Goal: Information Seeking & Learning: Learn about a topic

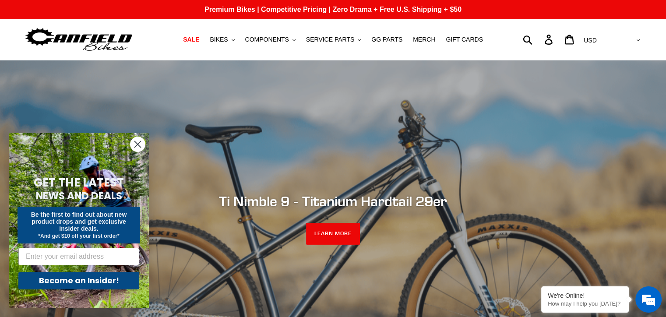
click at [140, 143] on circle "Close dialog" at bounding box center [137, 144] width 14 height 14
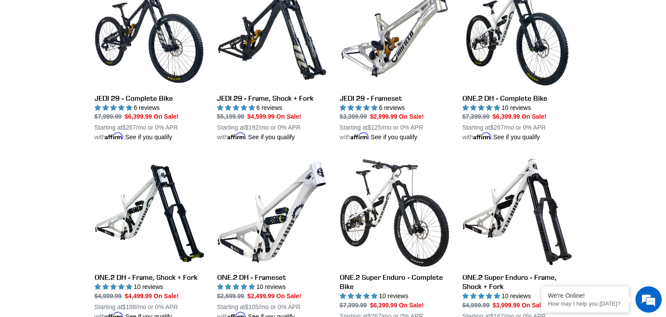
scroll to position [971, 0]
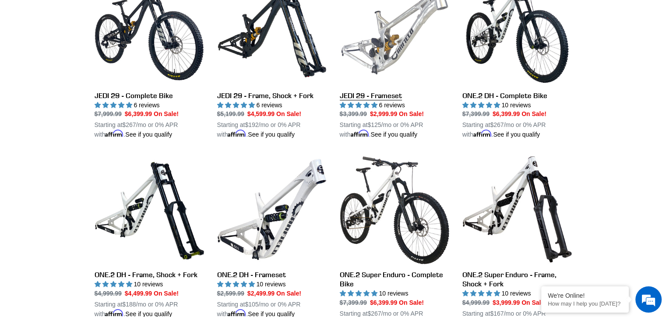
click at [372, 96] on link "JEDI 29 - Frameset" at bounding box center [394, 57] width 109 height 164
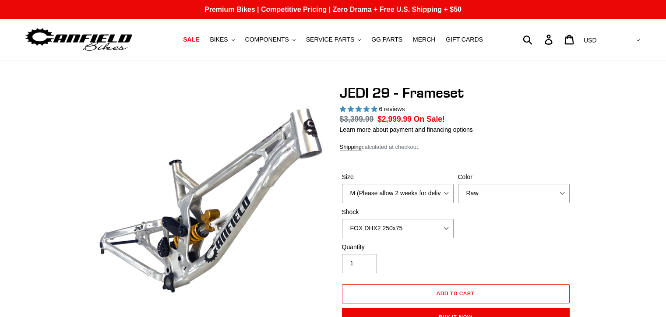
select select "highest-rating"
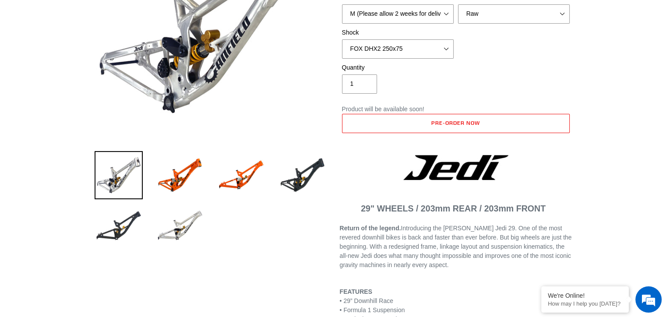
scroll to position [166, 0]
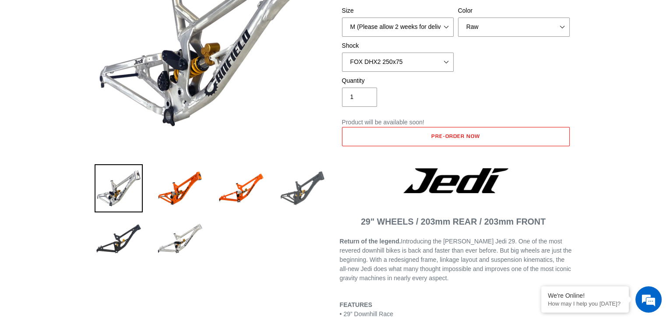
click at [310, 178] on img at bounding box center [302, 188] width 48 height 48
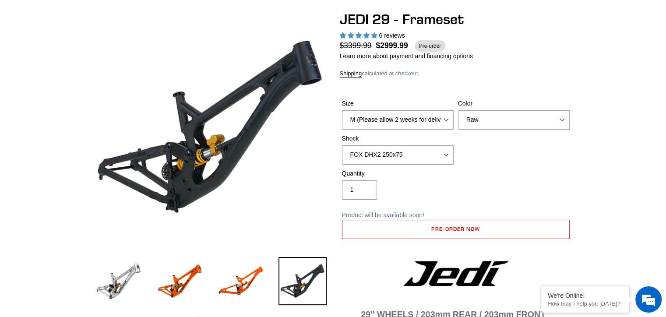
scroll to position [0, 0]
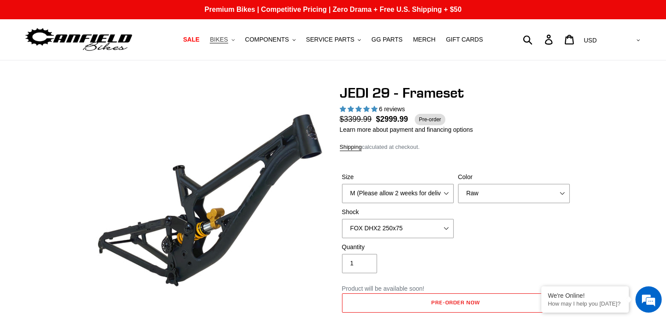
click at [238, 41] on button "BIKES .cls-1{fill:#231f20}" at bounding box center [221, 40] width 33 height 12
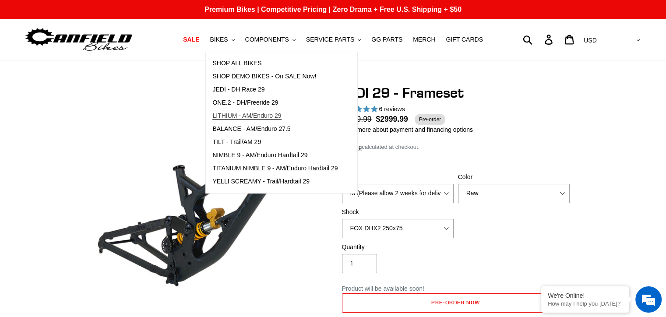
click at [250, 117] on span "LITHIUM - AM/Enduro 29" at bounding box center [246, 115] width 69 height 7
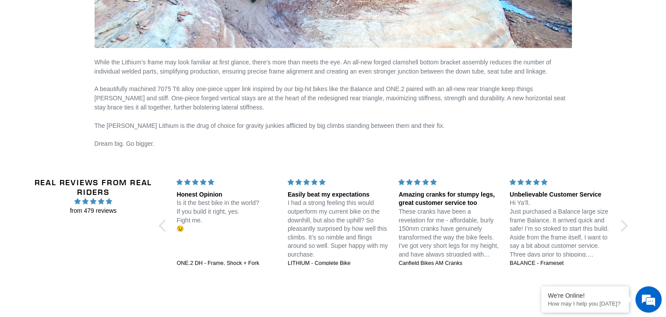
scroll to position [1682, 0]
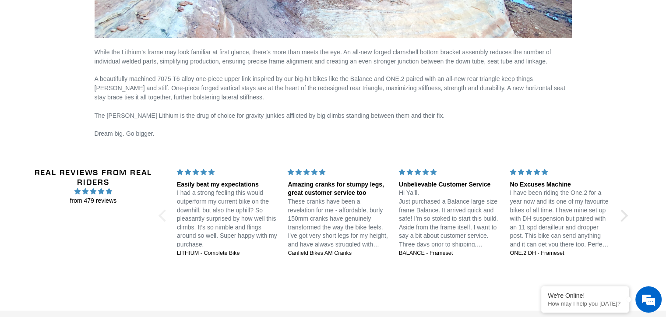
click at [161, 214] on div at bounding box center [164, 216] width 12 height 12
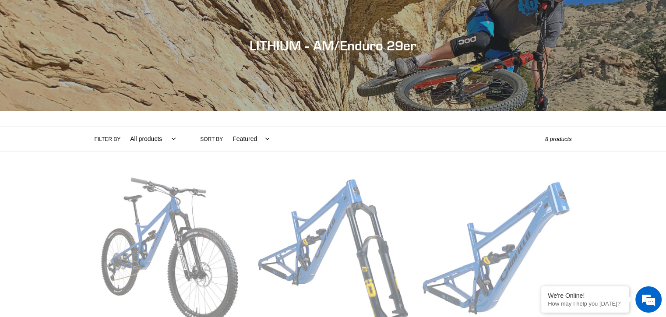
scroll to position [0, 0]
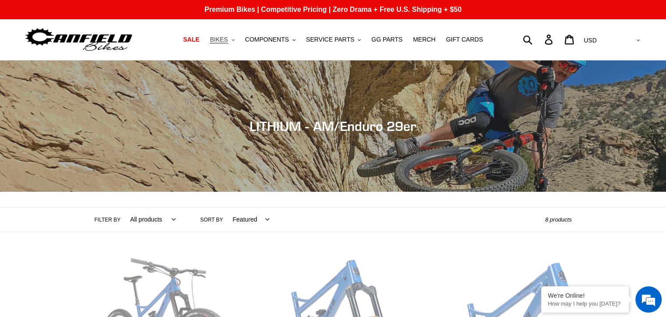
click at [239, 38] on button "BIKES .cls-1{fill:#231f20}" at bounding box center [221, 40] width 33 height 12
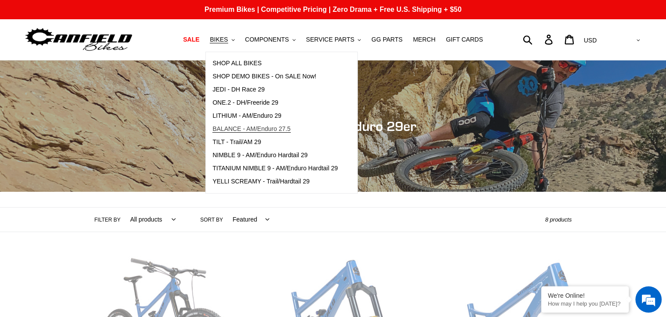
click at [247, 127] on span "BALANCE - AM/Enduro 27.5" at bounding box center [251, 128] width 78 height 7
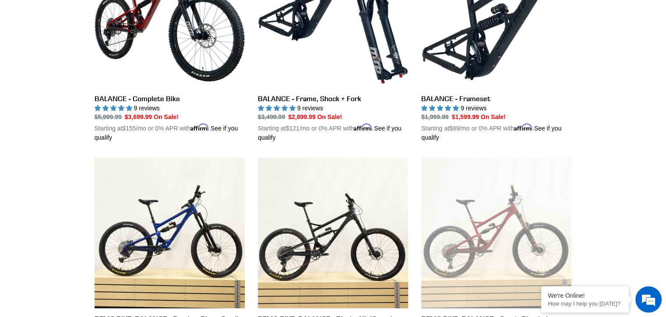
scroll to position [320, 0]
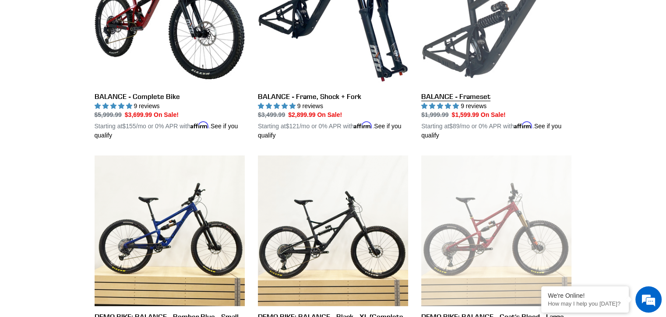
click at [464, 96] on link "BALANCE - Frameset" at bounding box center [496, 38] width 150 height 205
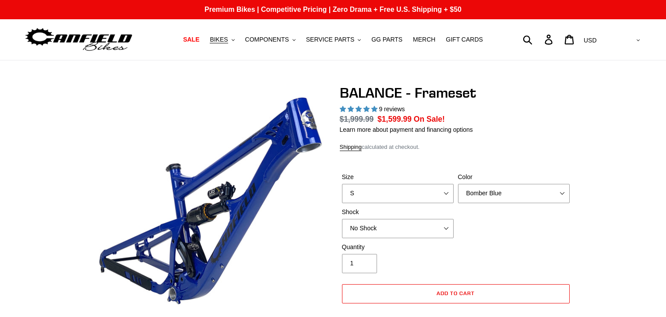
select select "highest-rating"
